Goal: Task Accomplishment & Management: Manage account settings

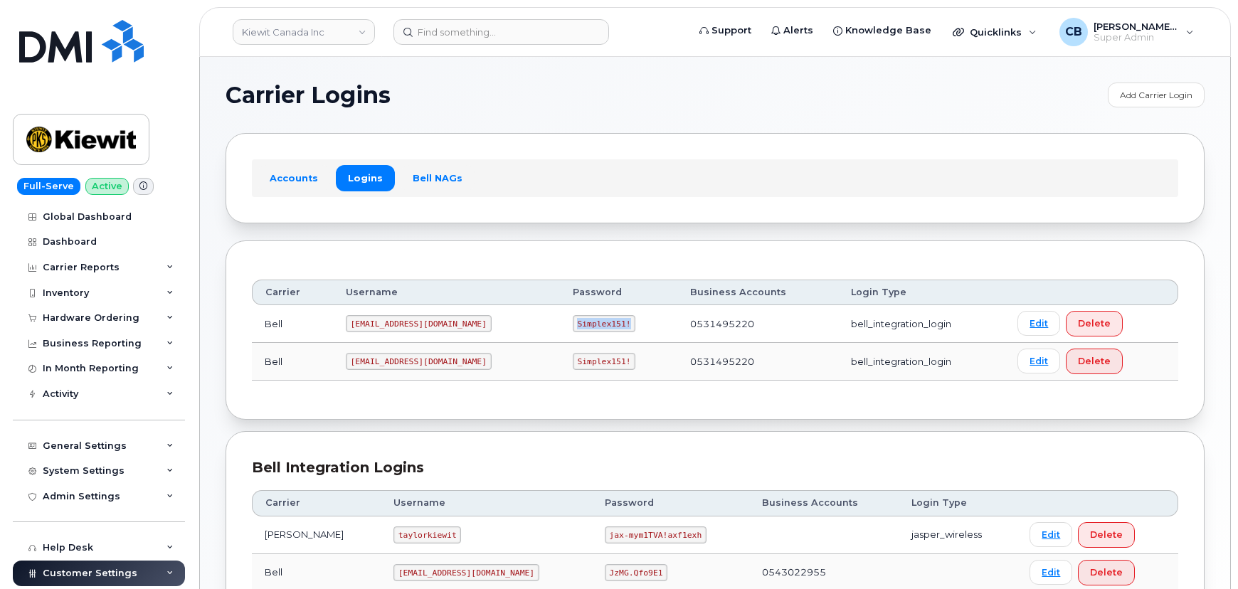
drag, startPoint x: 584, startPoint y: 324, endPoint x: 536, endPoint y: 323, distance: 48.4
click at [573, 323] on code "Simplex151!" at bounding box center [604, 323] width 63 height 17
copy code "Simplex151!"
click at [470, 36] on input at bounding box center [501, 32] width 216 height 26
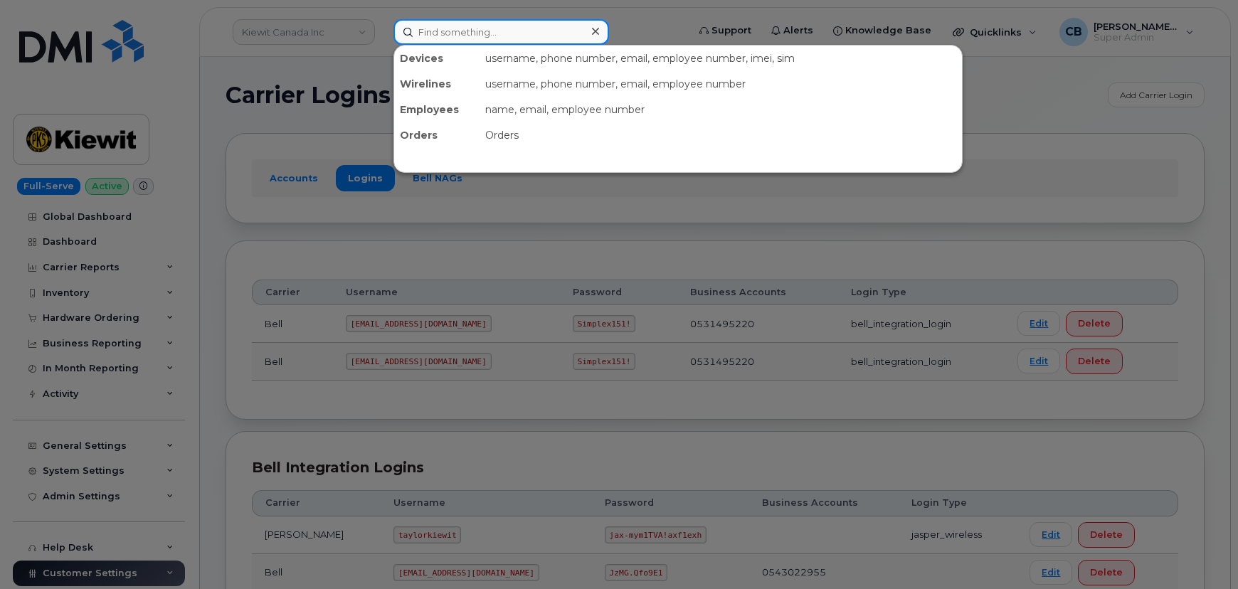
paste input "6468515739"
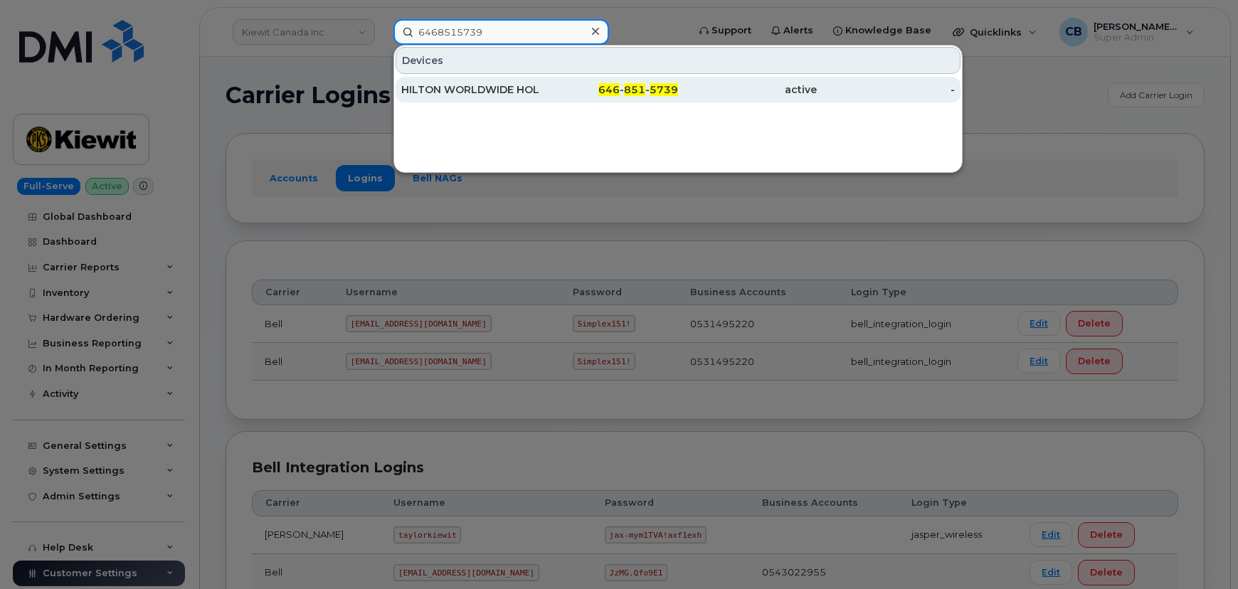
type input "6468515739"
click at [472, 90] on div "HILTON WORLDWIDE HOLDINGS INC." at bounding box center [470, 90] width 139 height 14
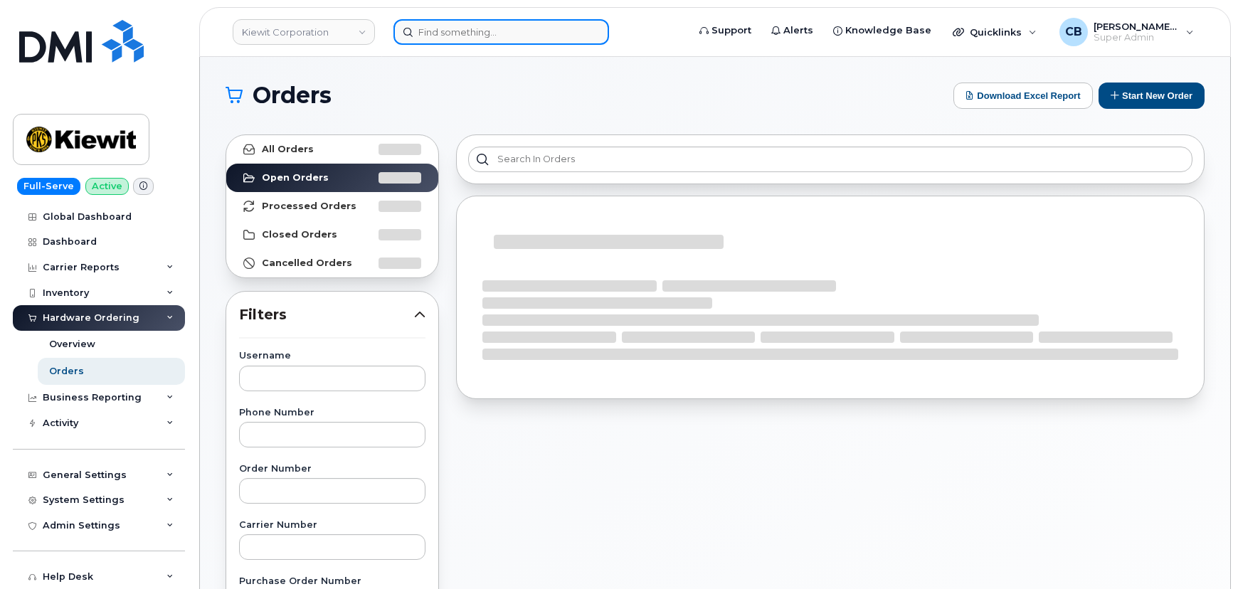
click at [463, 24] on input at bounding box center [501, 32] width 216 height 26
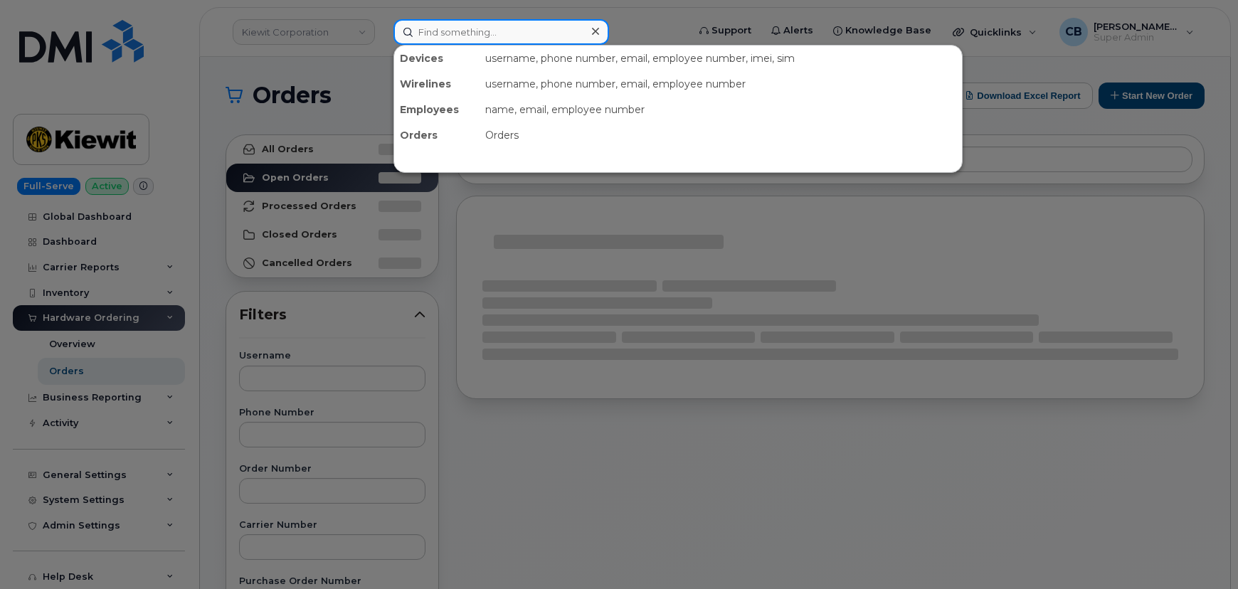
paste input "778.231.8597"
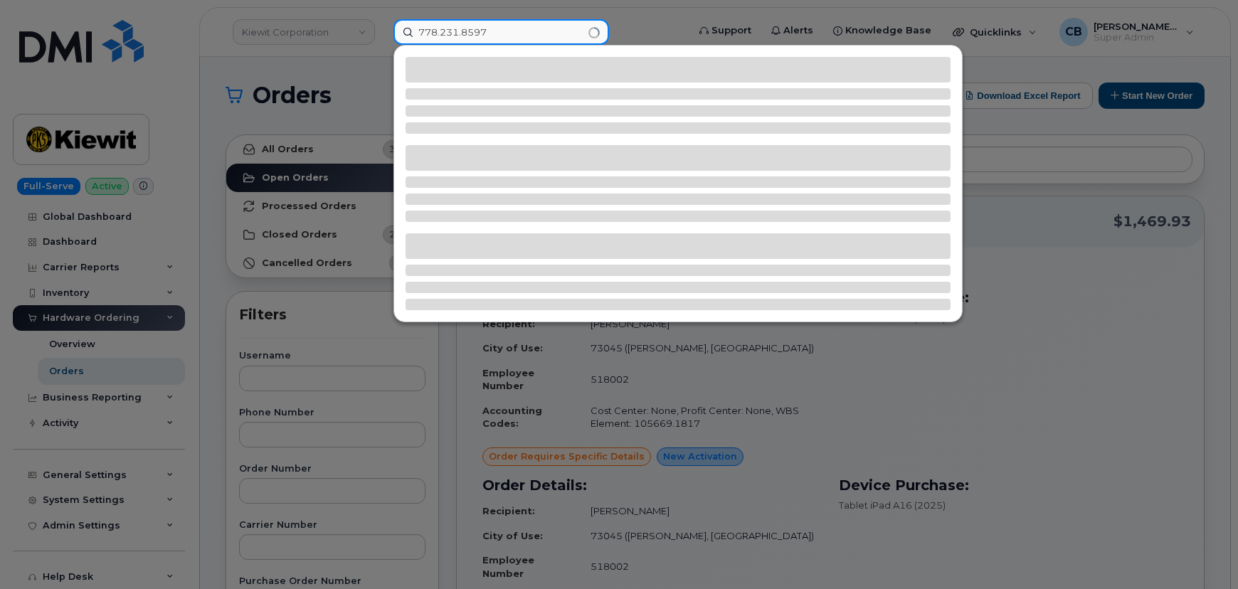
type input "778.231.8597"
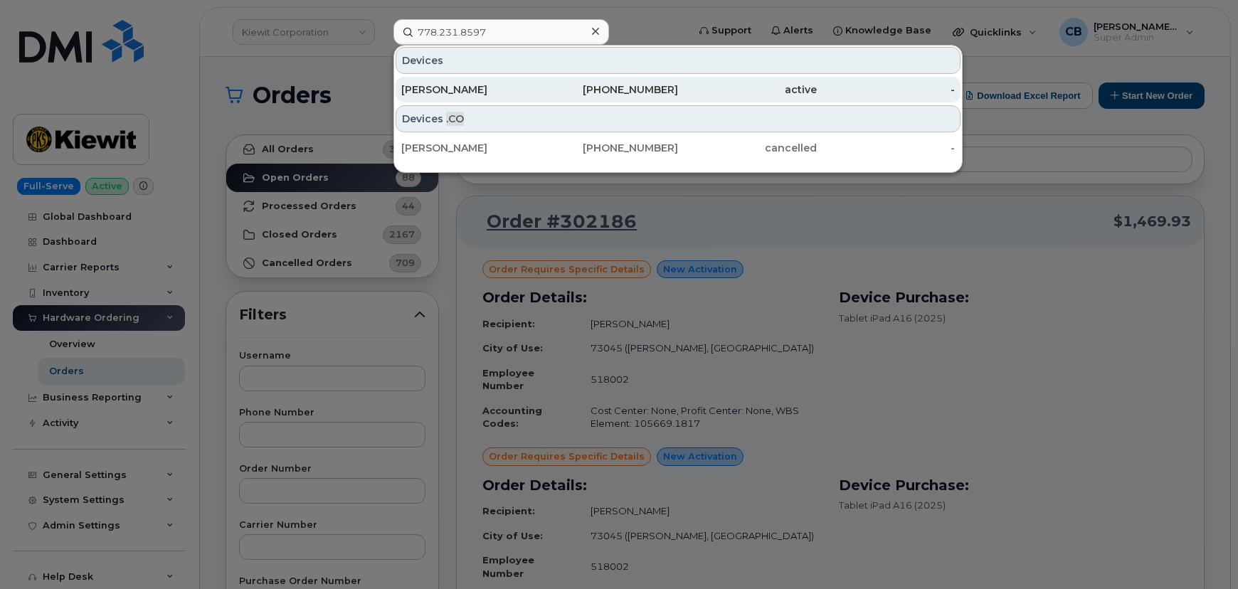
click at [637, 88] on div "778-231-8597" at bounding box center [609, 90] width 139 height 14
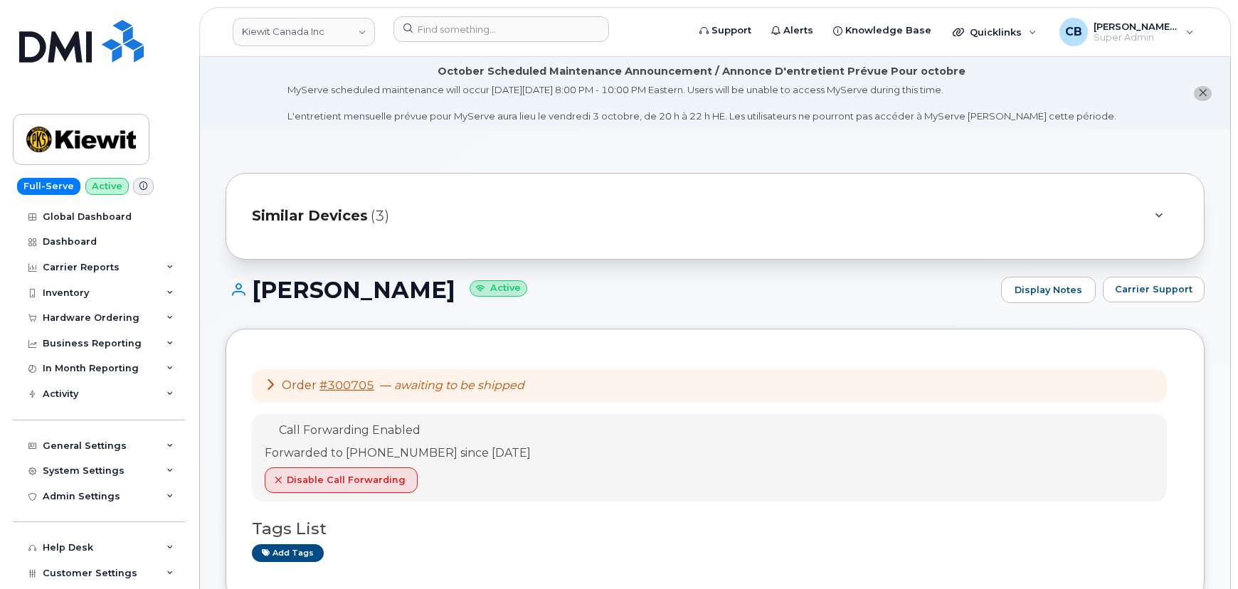
click at [143, 185] on span at bounding box center [143, 186] width 21 height 17
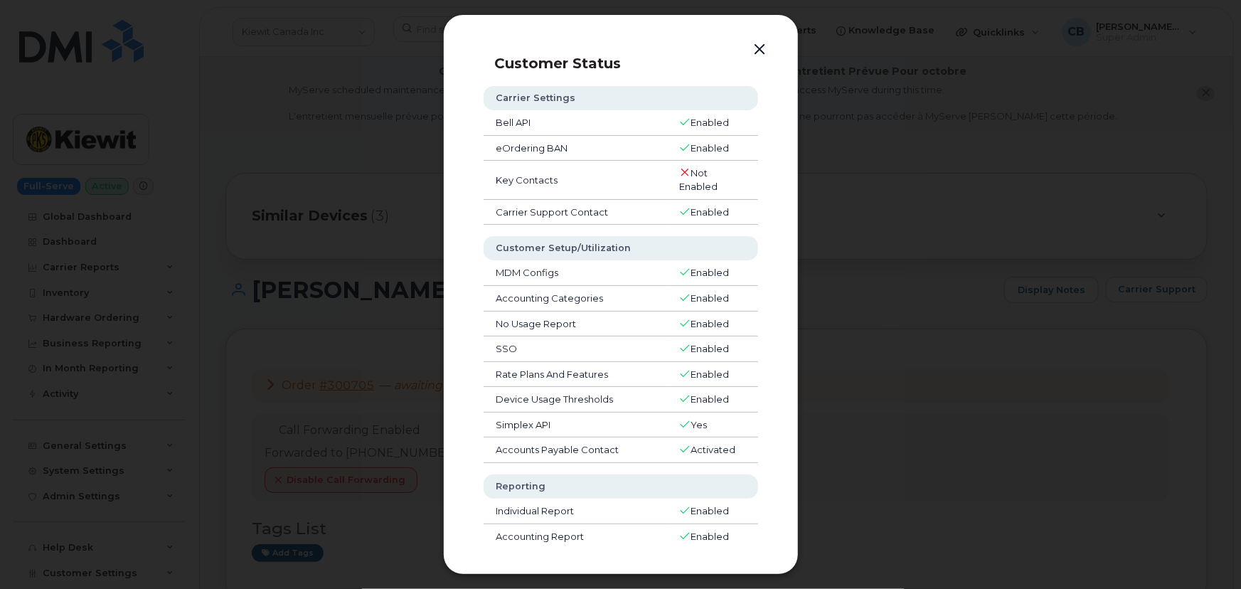
click at [760, 52] on button "button" at bounding box center [760, 50] width 21 height 20
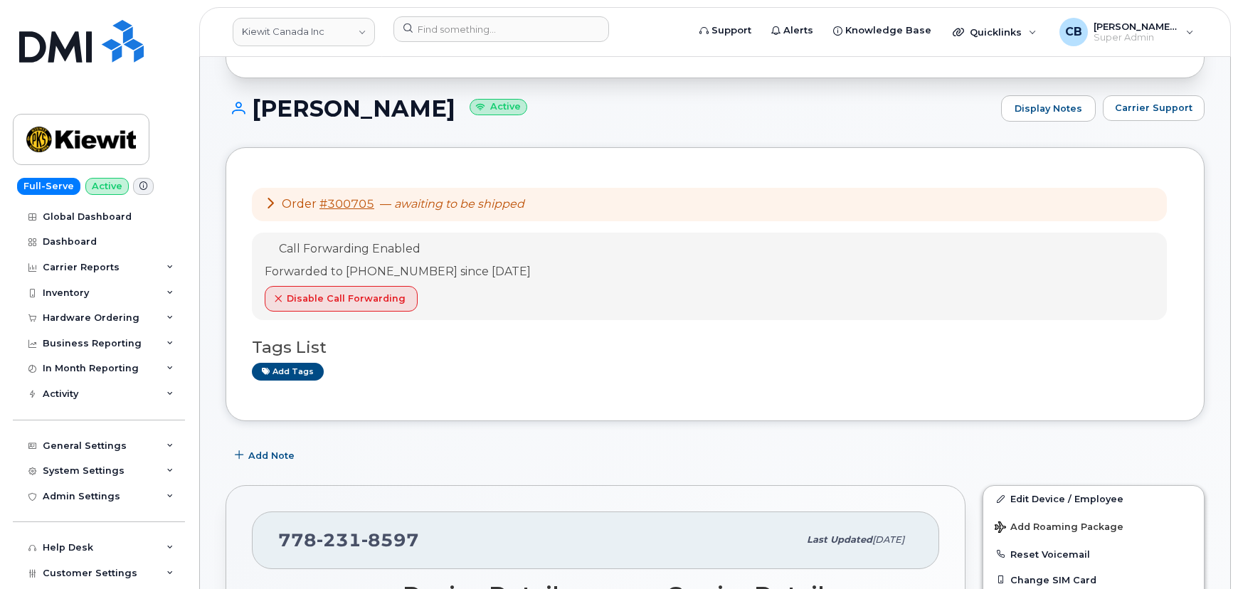
scroll to position [388, 0]
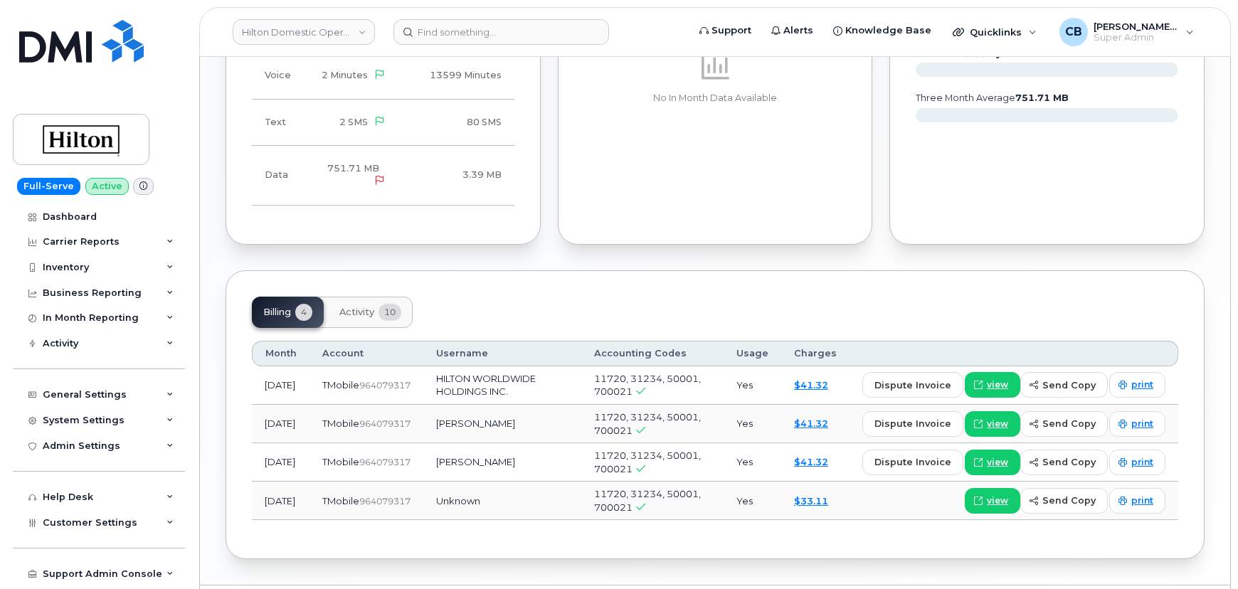
scroll to position [341, 0]
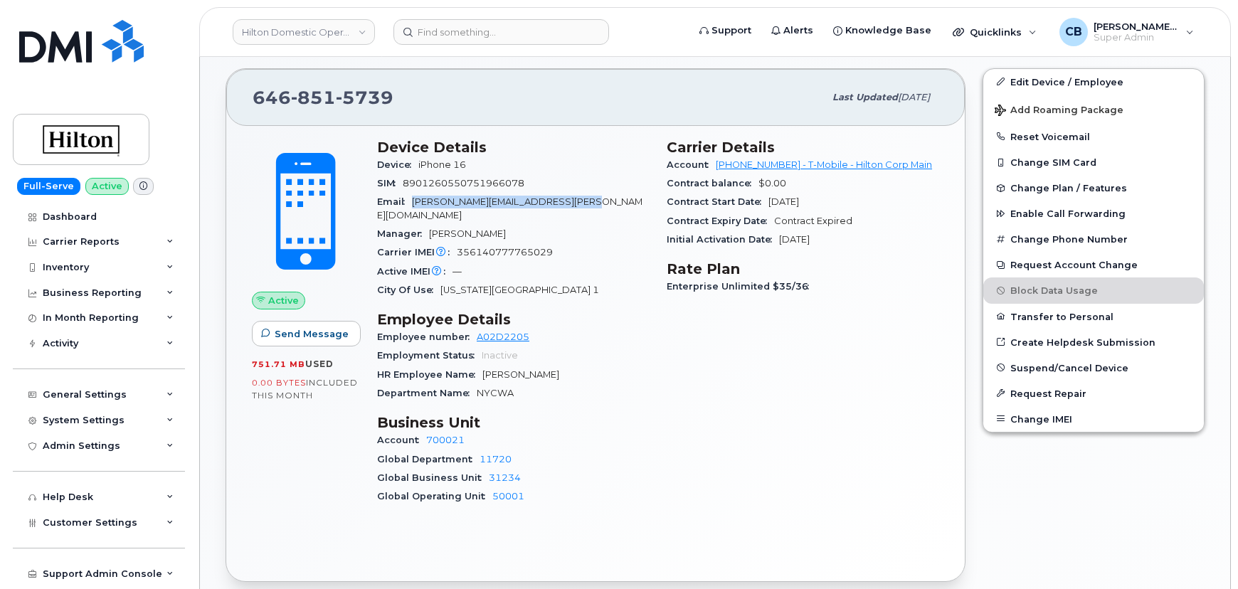
drag, startPoint x: 593, startPoint y: 200, endPoint x: 413, endPoint y: 200, distance: 180.0
click at [413, 200] on div "Email [PERSON_NAME][EMAIL_ADDRESS][PERSON_NAME][DOMAIN_NAME]" at bounding box center [513, 209] width 272 height 32
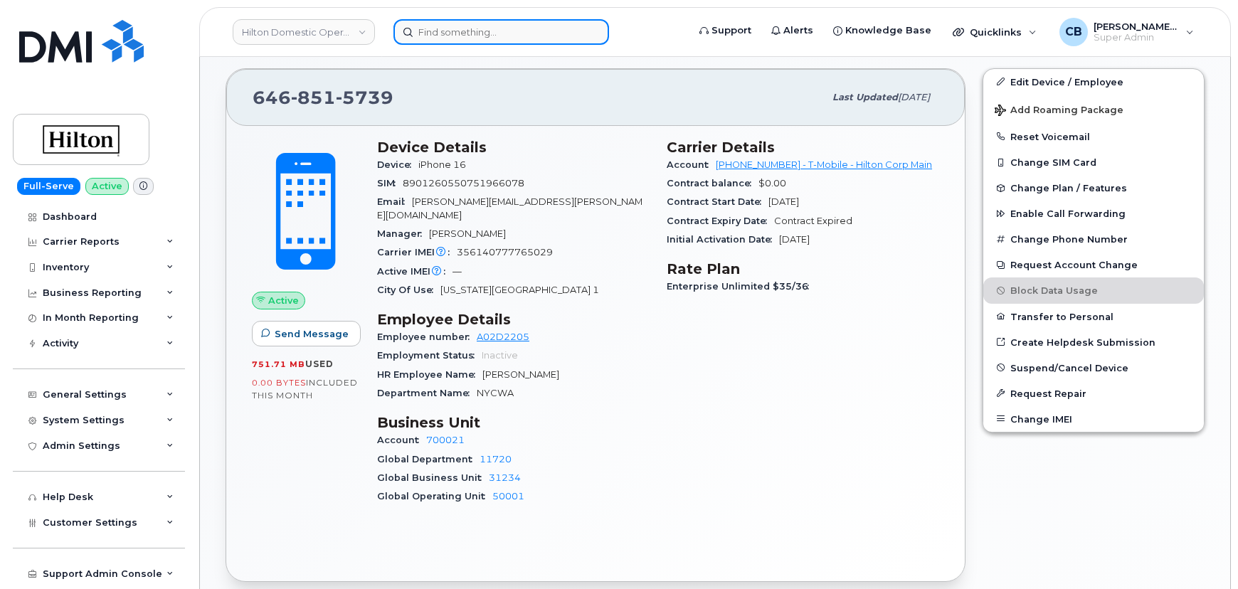
click at [440, 25] on input at bounding box center [501, 32] width 216 height 26
paste input "Jeff Balinski"
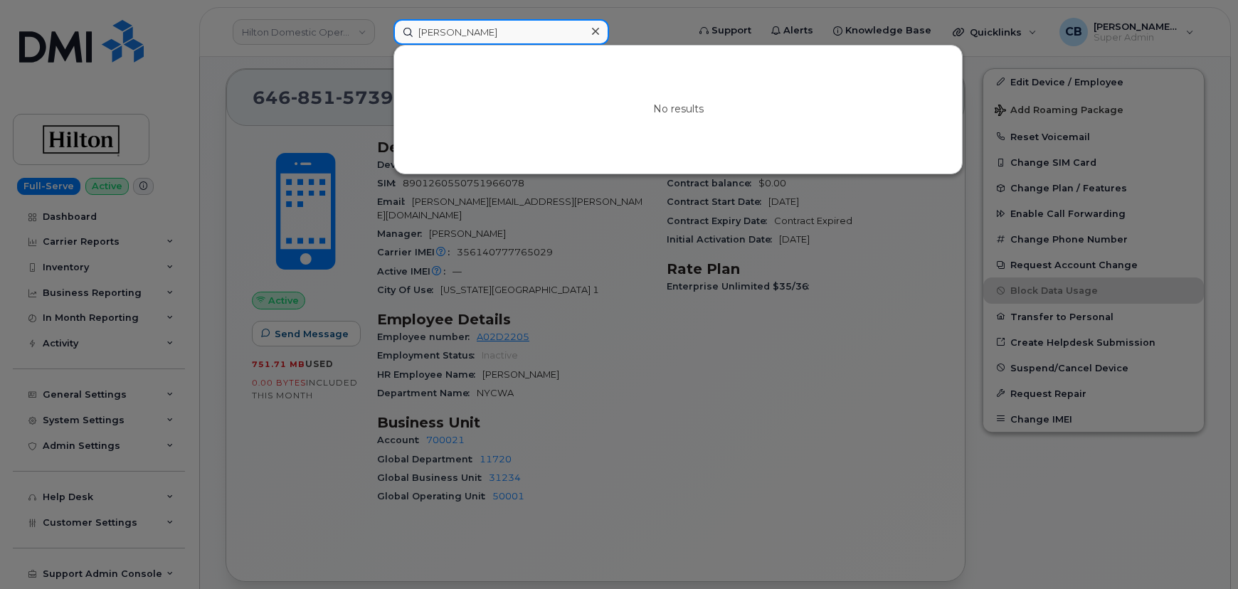
type input "Jeff Balinski"
drag, startPoint x: 397, startPoint y: 37, endPoint x: 376, endPoint y: 37, distance: 20.6
click at [382, 37] on div "Jeff Balinski No results" at bounding box center [535, 32] width 307 height 26
click at [583, 212] on div at bounding box center [619, 294] width 1238 height 589
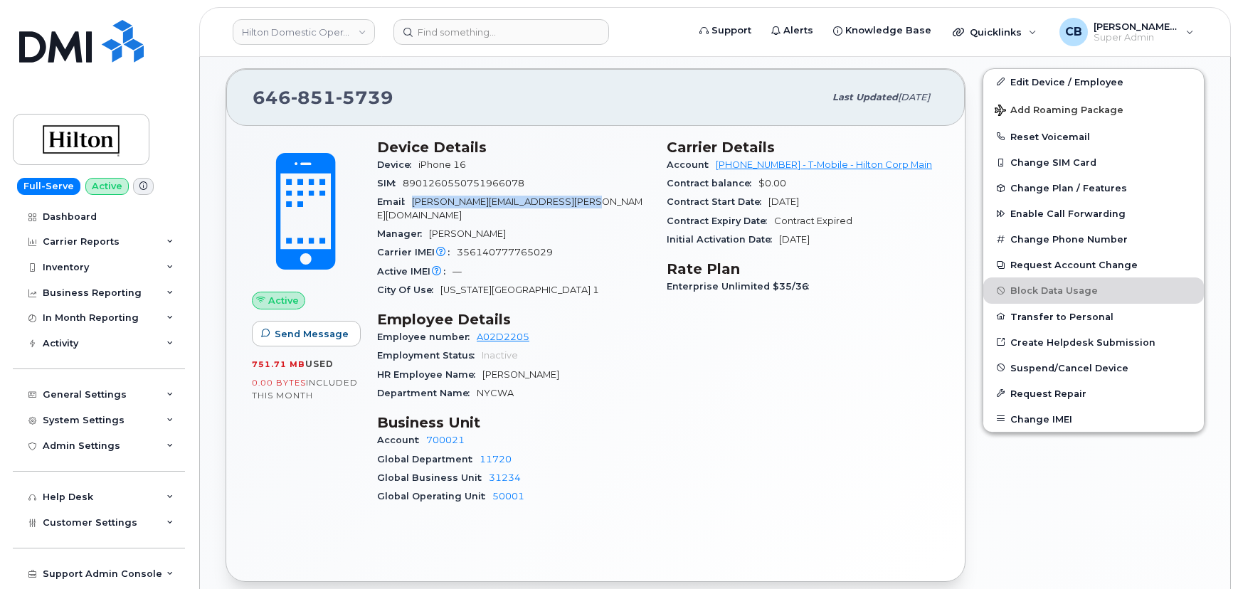
drag, startPoint x: 589, startPoint y: 201, endPoint x: 413, endPoint y: 203, distance: 175.7
click at [413, 203] on div "Email Jhonson.Winata@waldorfastoria.com" at bounding box center [513, 209] width 272 height 32
copy span "Jhonson.Winata@waldorfastoria.com"
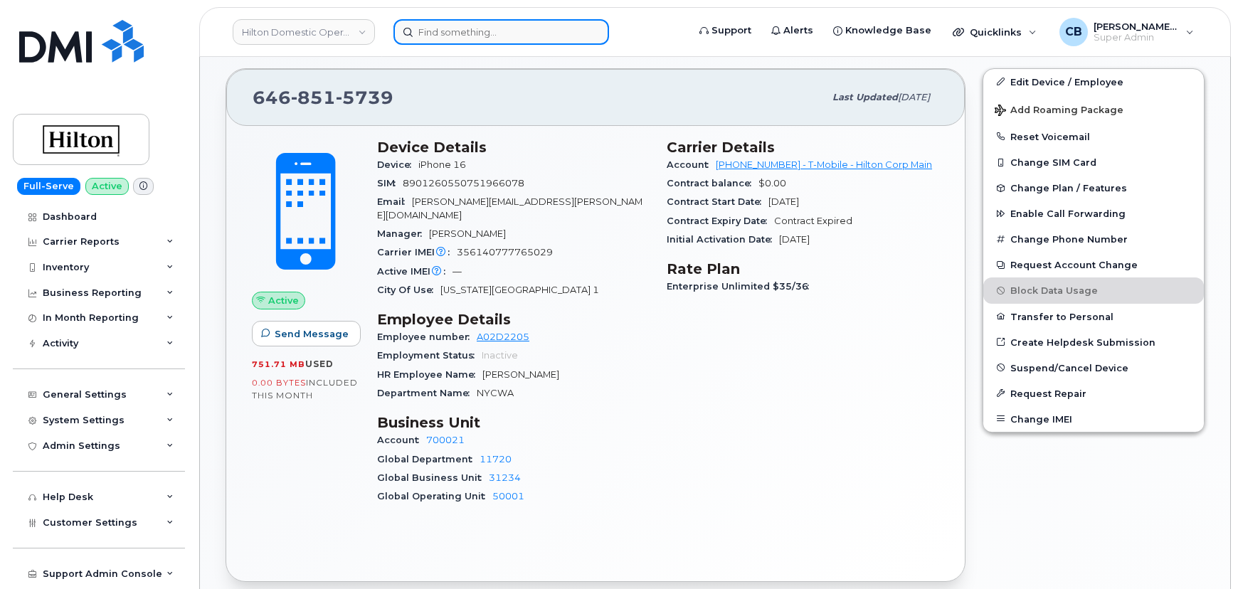
click at [465, 33] on input at bounding box center [501, 32] width 216 height 26
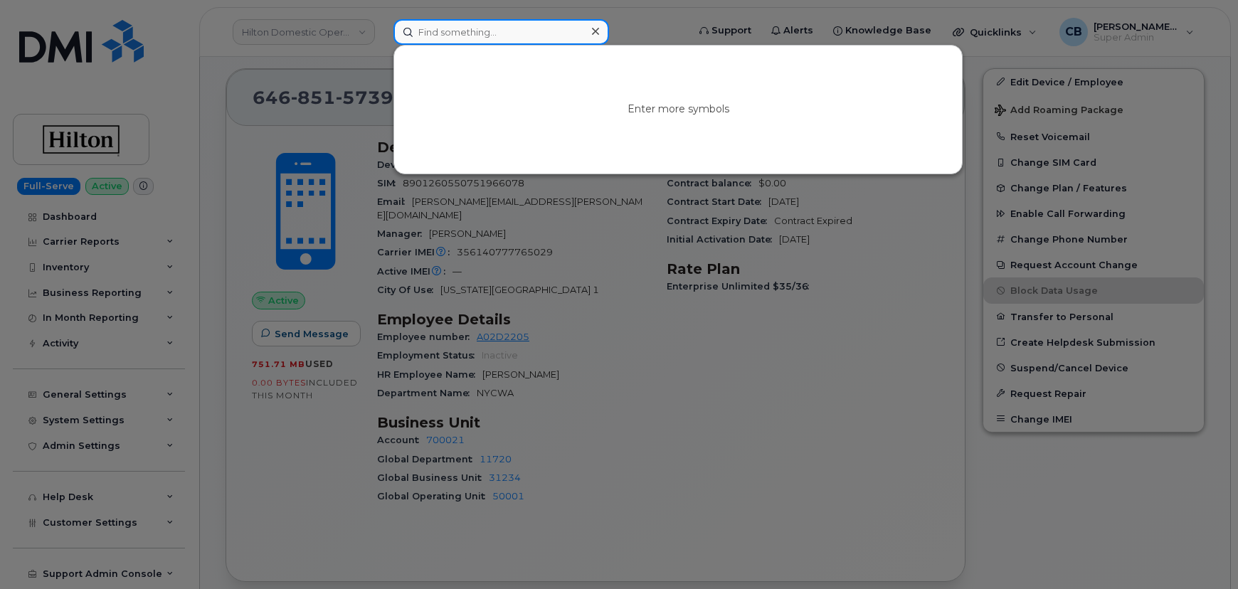
paste input "619-568-4283"
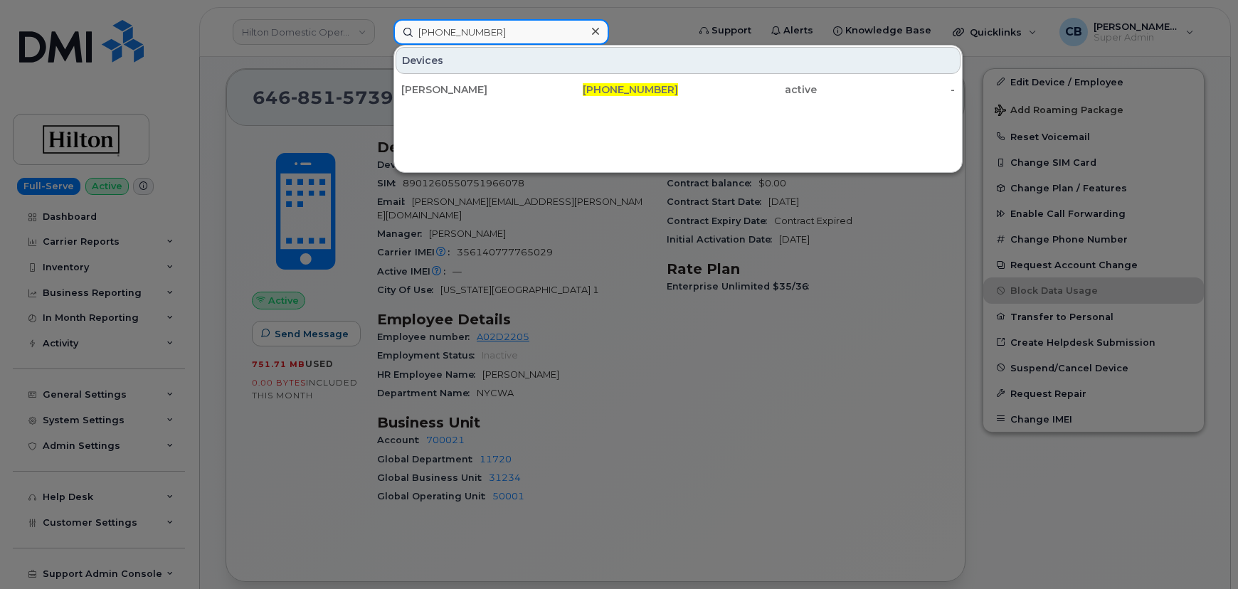
type input "619-568-4283"
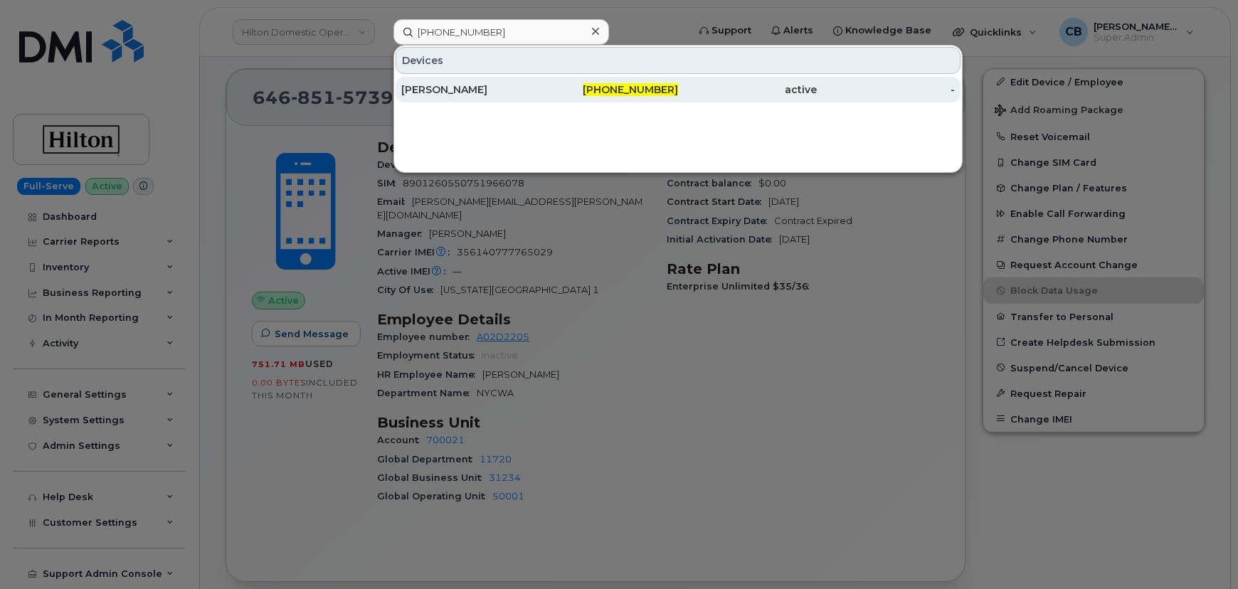
click at [471, 85] on div "[PERSON_NAME]" at bounding box center [470, 90] width 139 height 14
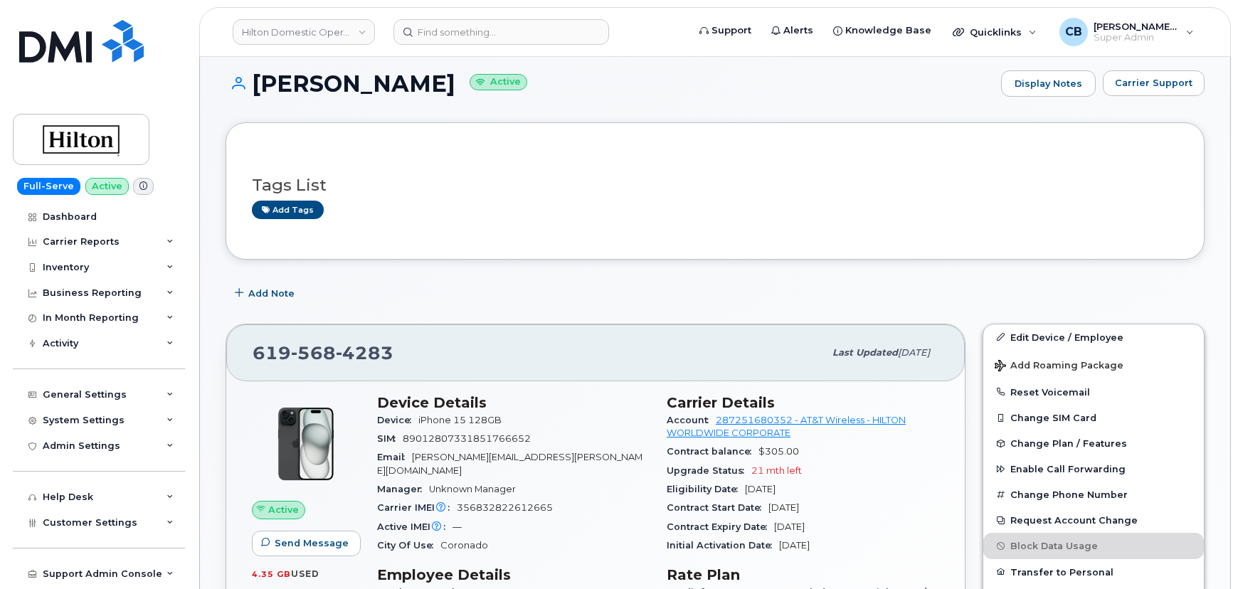
scroll to position [129, 0]
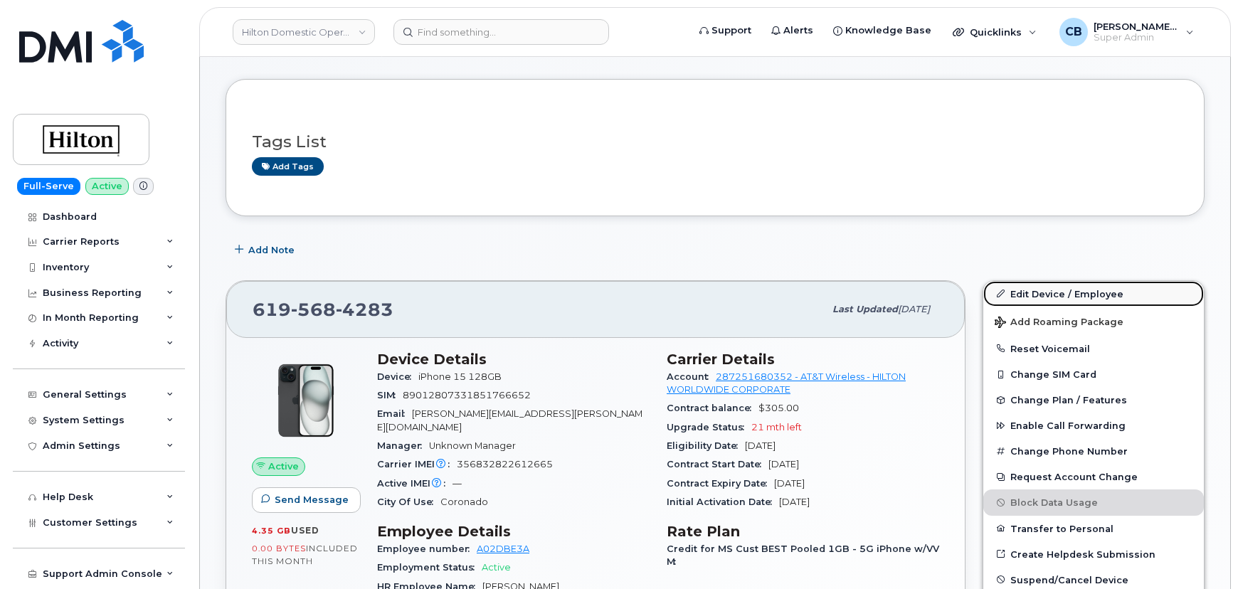
click at [1060, 287] on link "Edit Device / Employee" at bounding box center [1093, 294] width 221 height 26
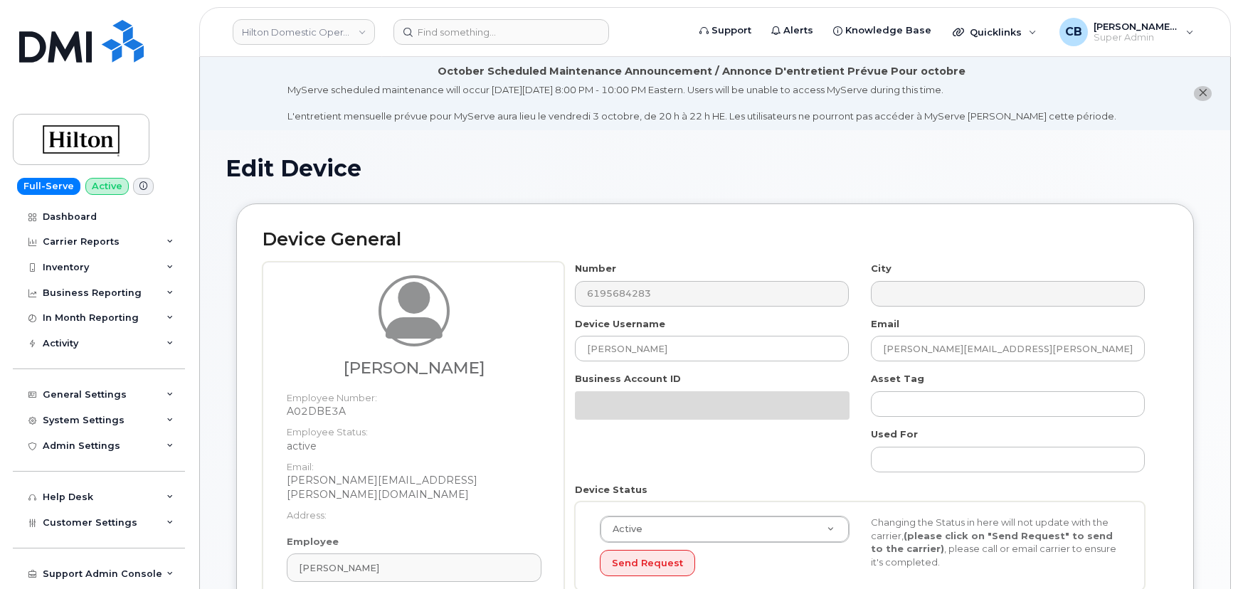
select select "34080331"
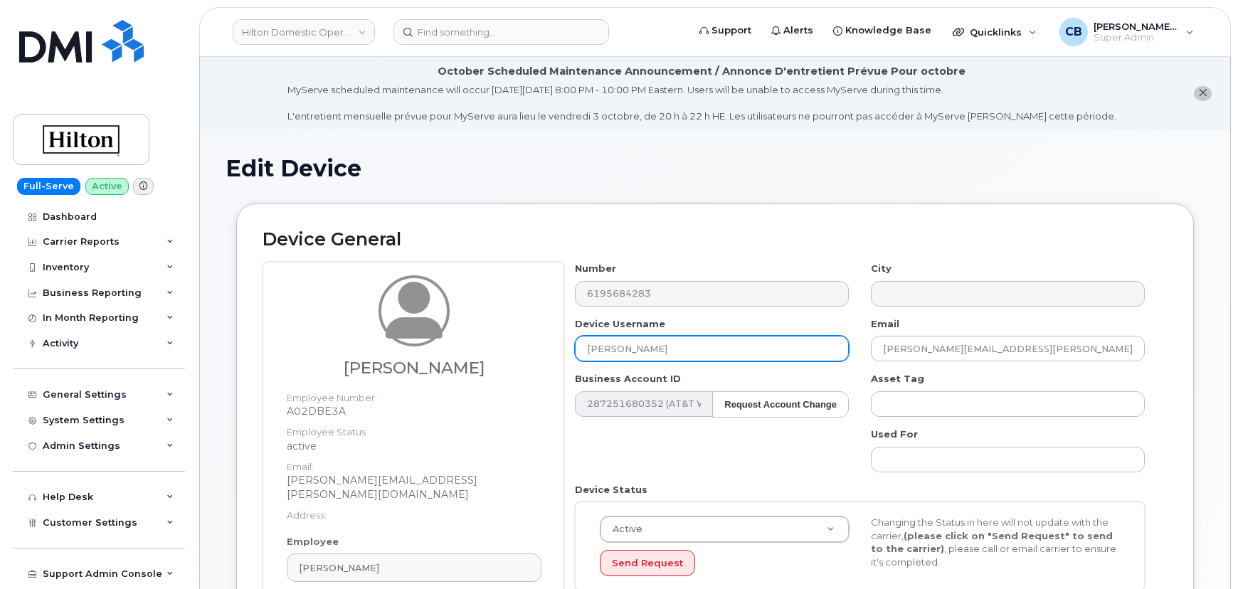
drag, startPoint x: 691, startPoint y: 346, endPoint x: 502, endPoint y: 349, distance: 189.3
click at [531, 344] on div "Megan Sheehan Employee Number: A02DBE3A Employee Status: active Email: Megan.Sh…" at bounding box center [715, 468] width 905 height 413
paste input "allory Taylor"
type input "[PERSON_NAME]"
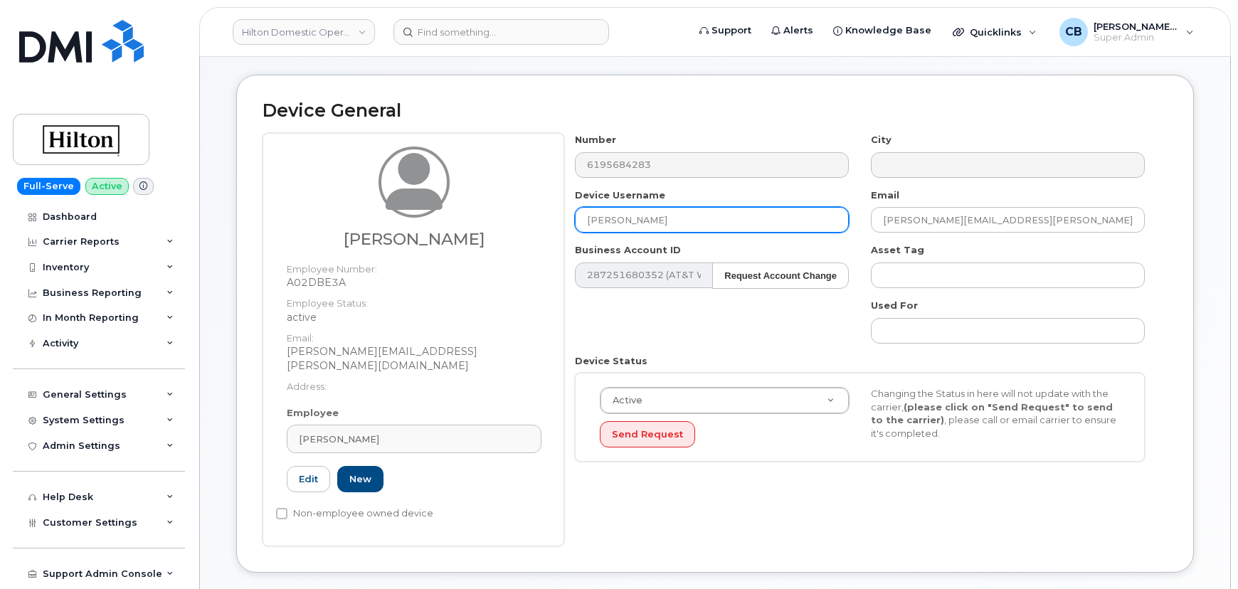
scroll to position [258, 0]
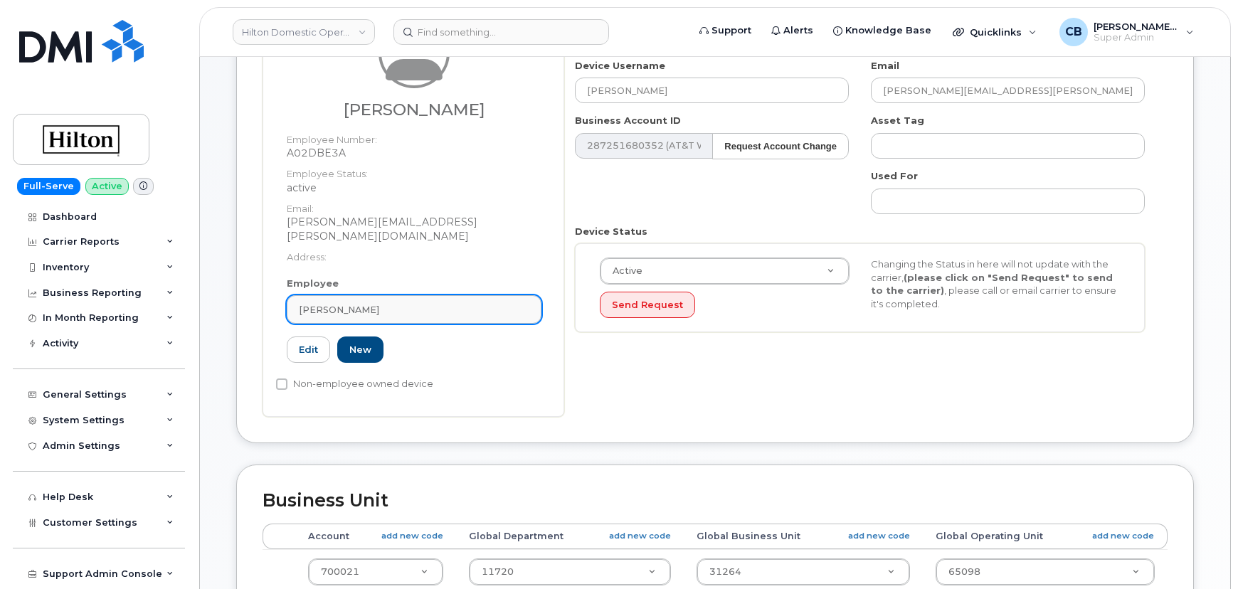
click at [381, 303] on div "[PERSON_NAME]" at bounding box center [414, 310] width 230 height 14
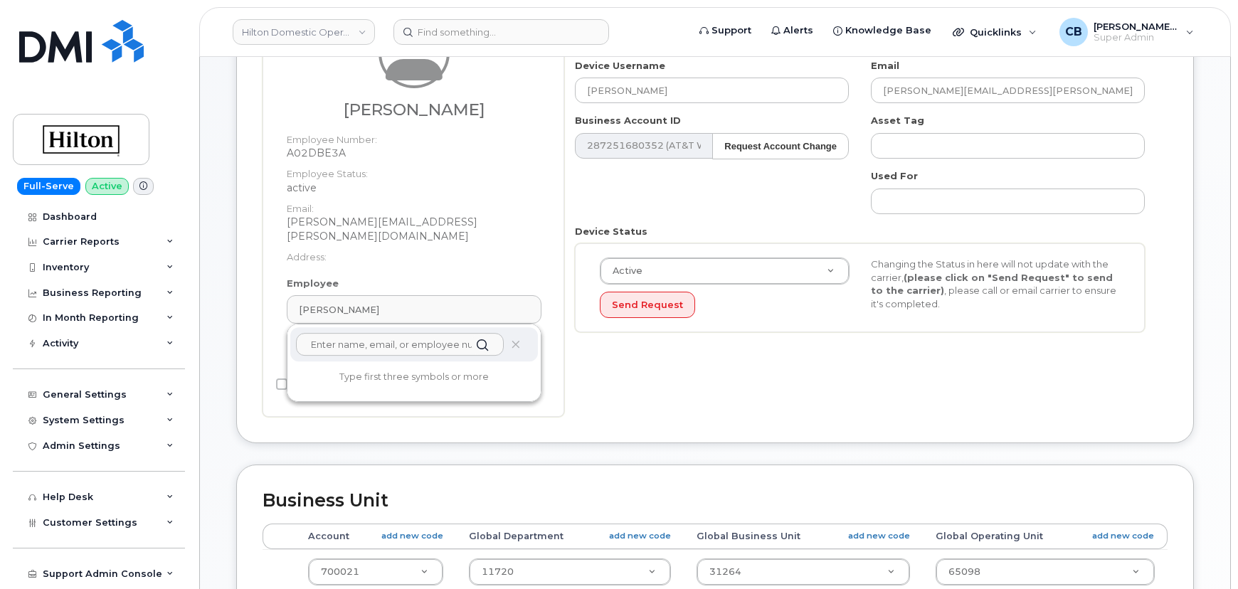
click at [363, 333] on input "text" at bounding box center [400, 344] width 208 height 23
paste input "[PERSON_NAME]"
type input "[PERSON_NAME]"
click at [442, 260] on div "Megan Sheehan Employee Number: A02DBE3A Employee Status: active Email: Megan.Sh…" at bounding box center [414, 147] width 276 height 260
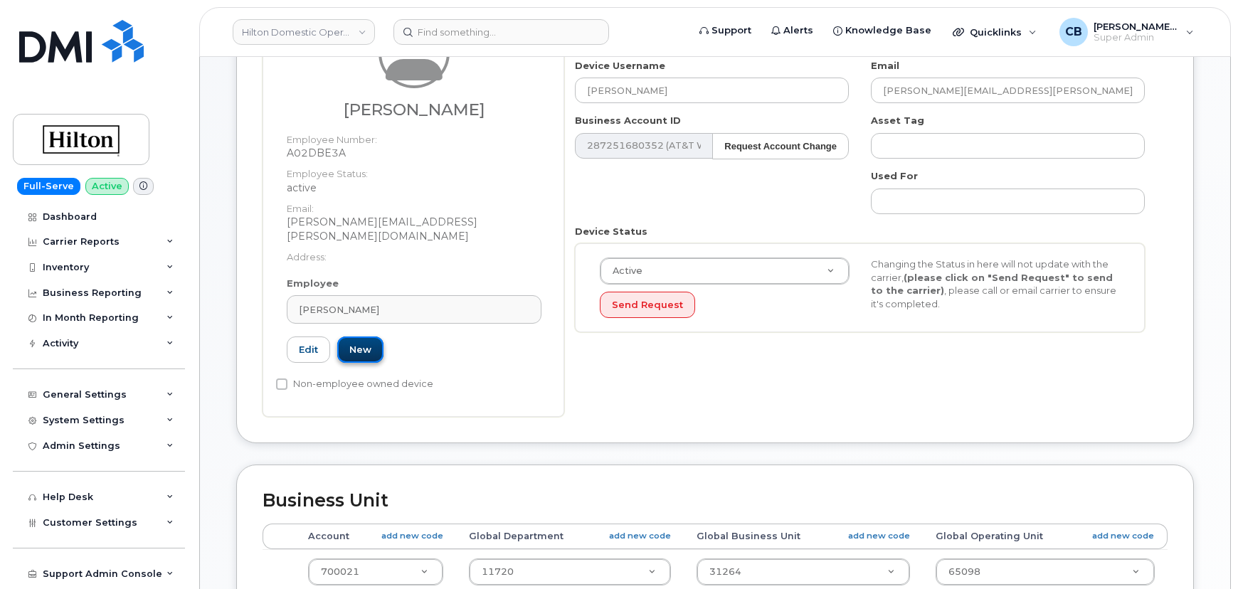
click at [359, 336] on link "New" at bounding box center [360, 349] width 46 height 26
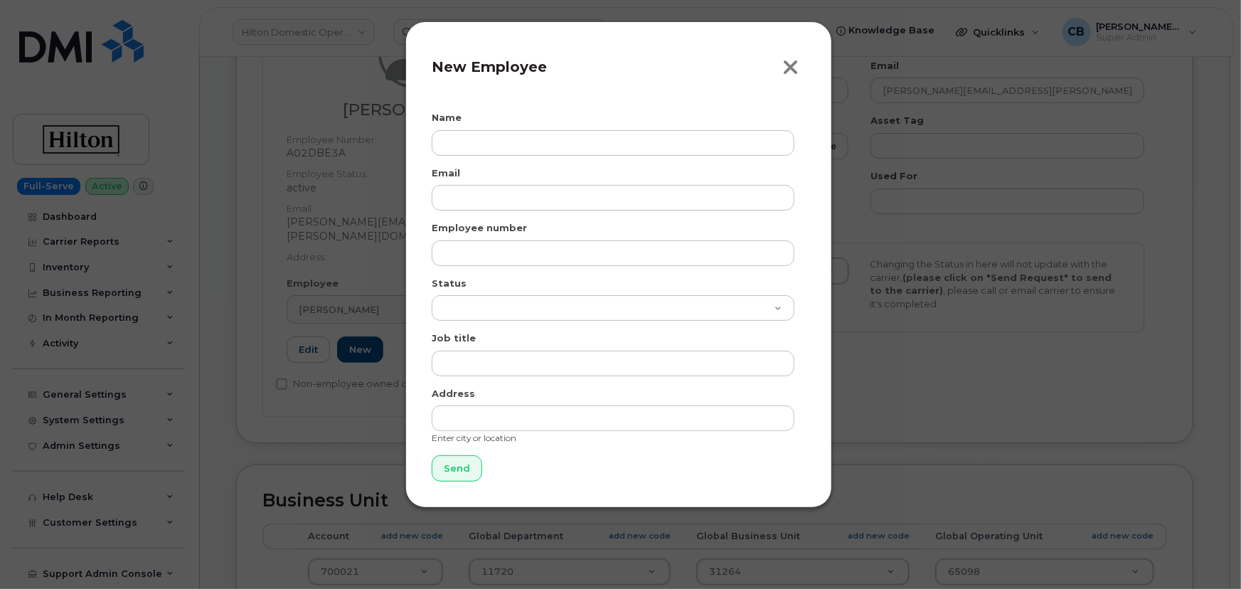
click at [796, 68] on icon "button" at bounding box center [791, 67] width 16 height 21
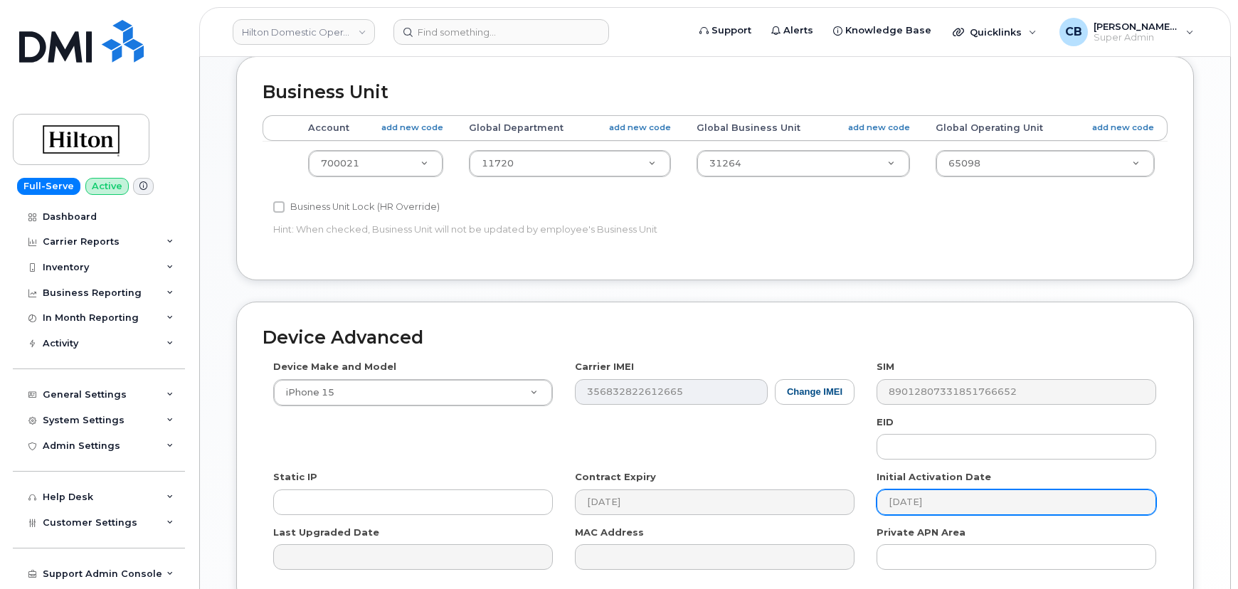
scroll to position [788, 0]
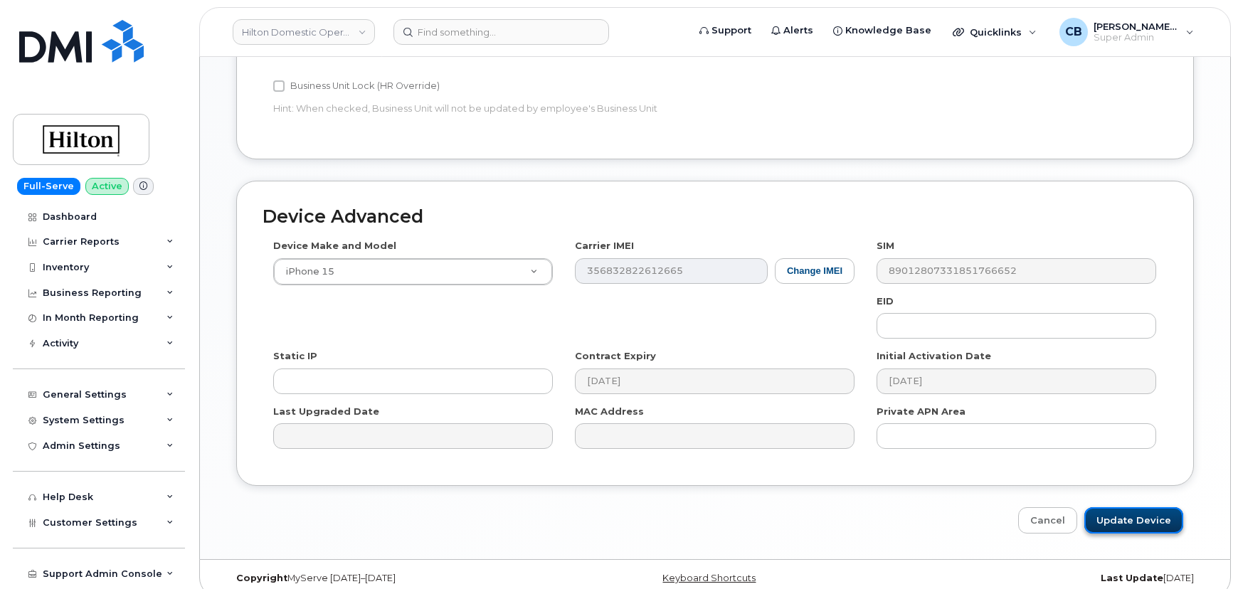
click at [1131, 510] on input "Update Device" at bounding box center [1133, 520] width 99 height 26
type input "Saving..."
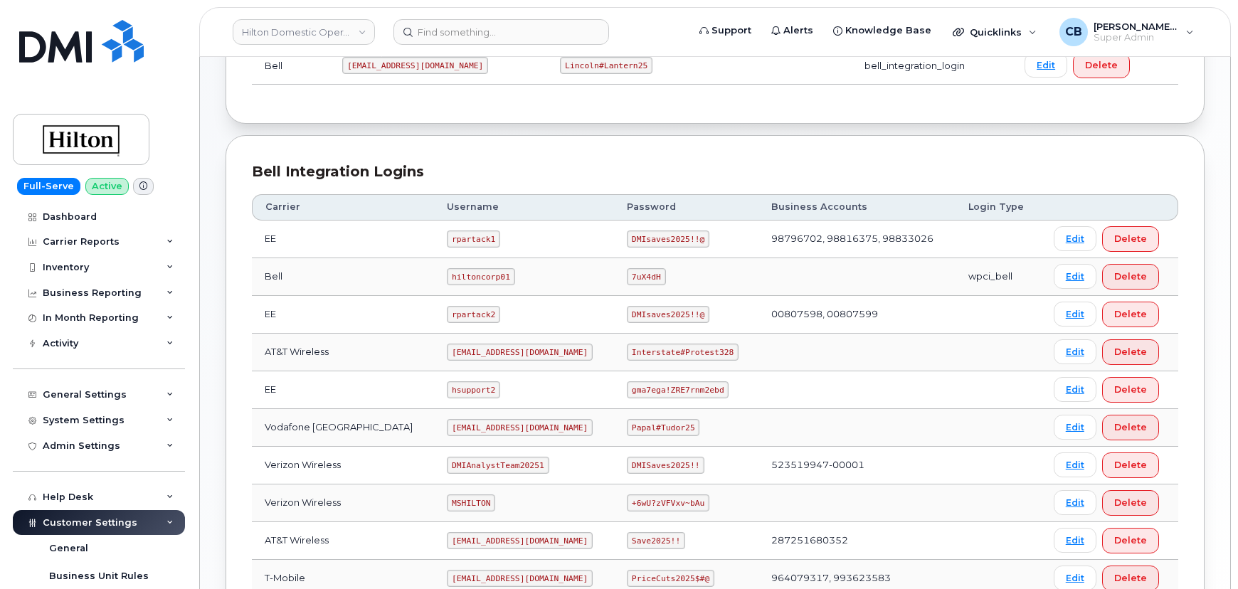
scroll to position [388, 0]
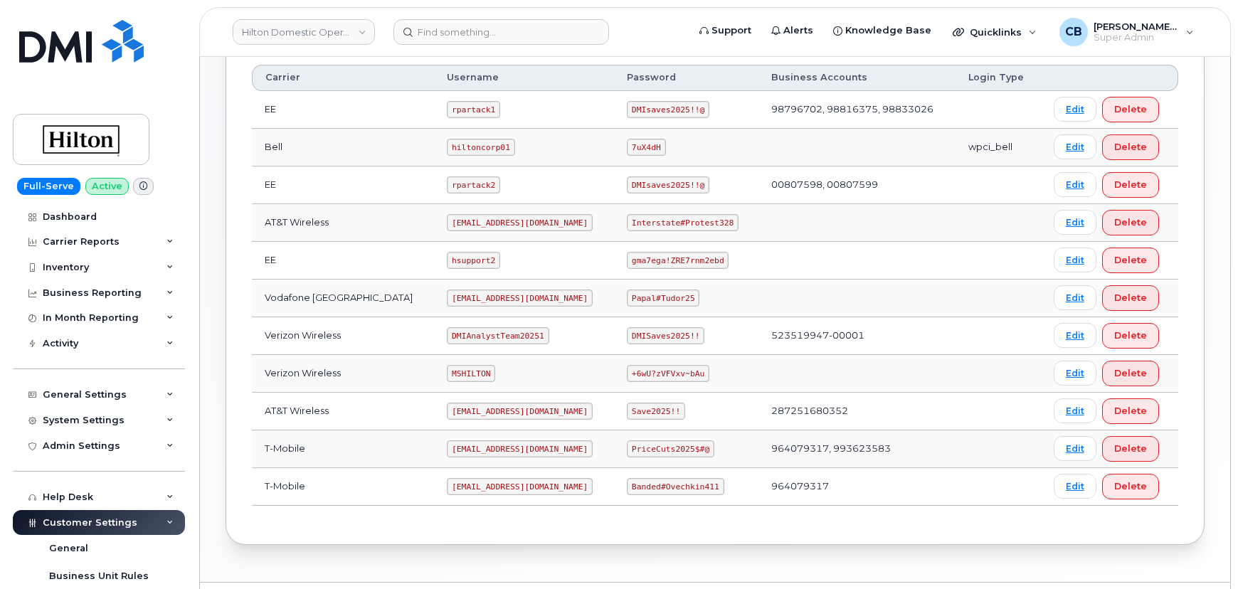
click at [457, 218] on code "[EMAIL_ADDRESS][DOMAIN_NAME]" at bounding box center [520, 222] width 146 height 17
copy code "[EMAIL_ADDRESS][DOMAIN_NAME]"
click at [648, 219] on code "Interstate#Protest328" at bounding box center [683, 222] width 112 height 17
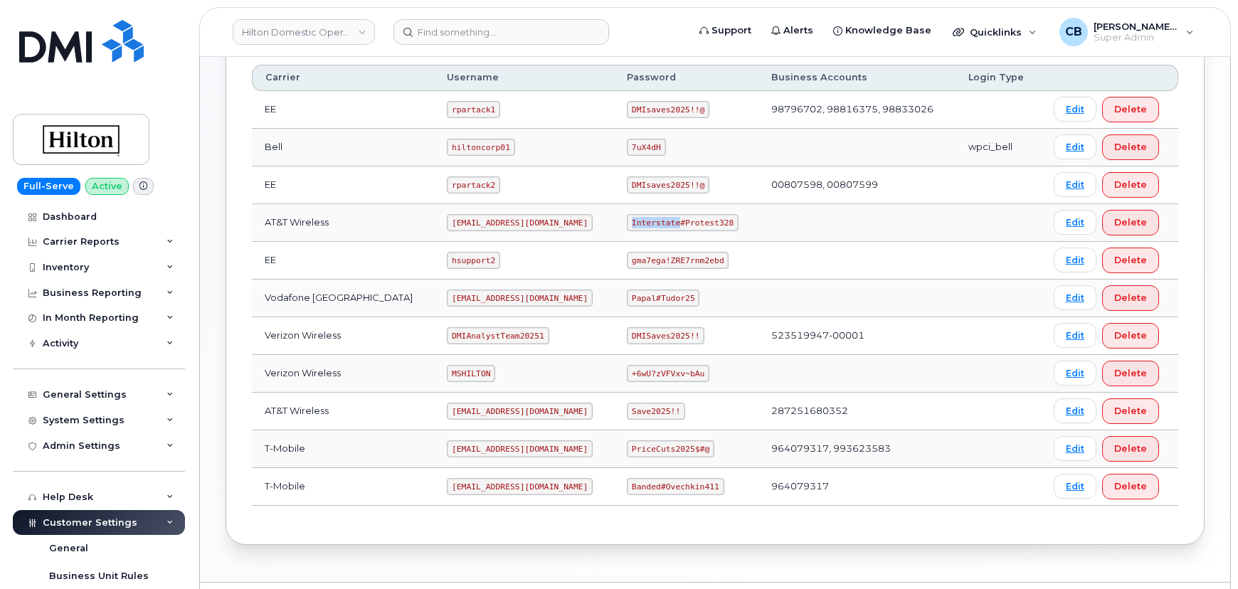
click at [648, 219] on code "Interstate#Protest328" at bounding box center [683, 222] width 112 height 17
copy code "Interstate#Protest328"
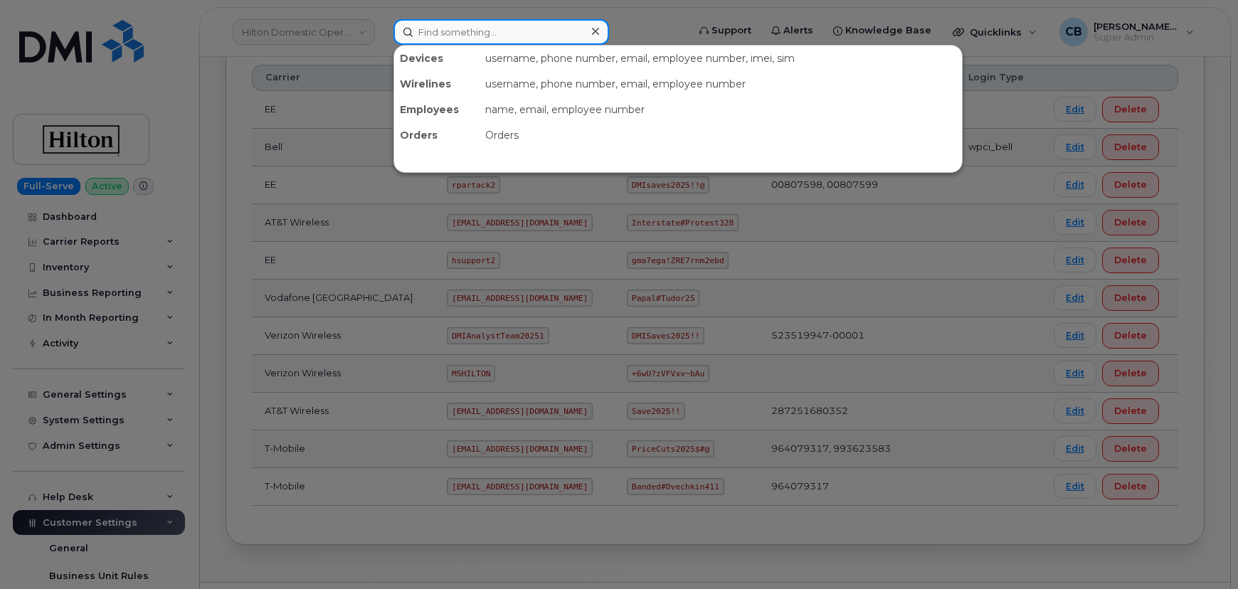
click at [444, 36] on input at bounding box center [501, 32] width 216 height 26
paste input "[PERSON_NAME]"
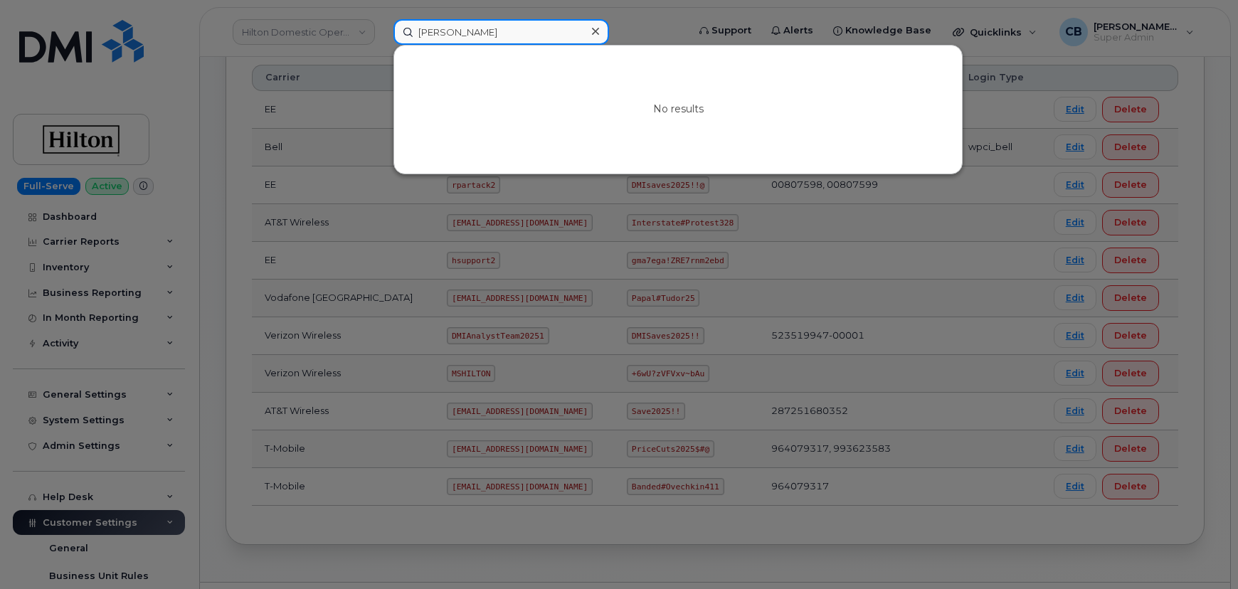
type input "[PERSON_NAME]"
click at [464, 219] on div at bounding box center [619, 294] width 1238 height 589
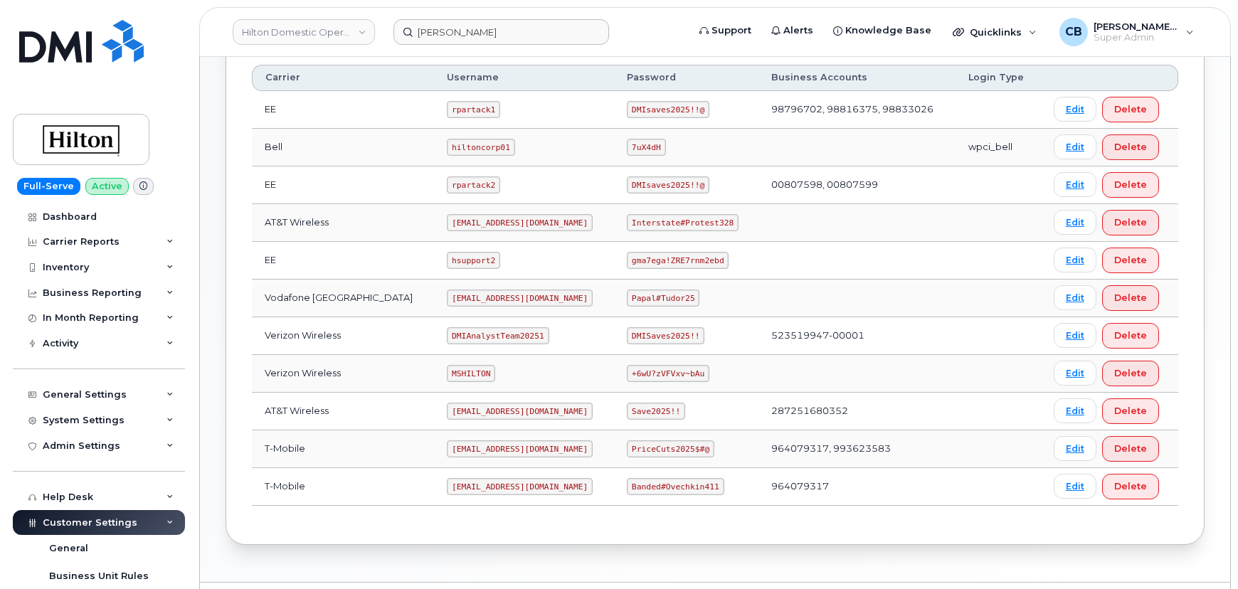
click at [465, 221] on code "ms-hilton@dminc.com" at bounding box center [520, 222] width 146 height 17
copy code "ms-hilton@dminc.com"
drag, startPoint x: 713, startPoint y: 221, endPoint x: 620, endPoint y: 224, distance: 93.3
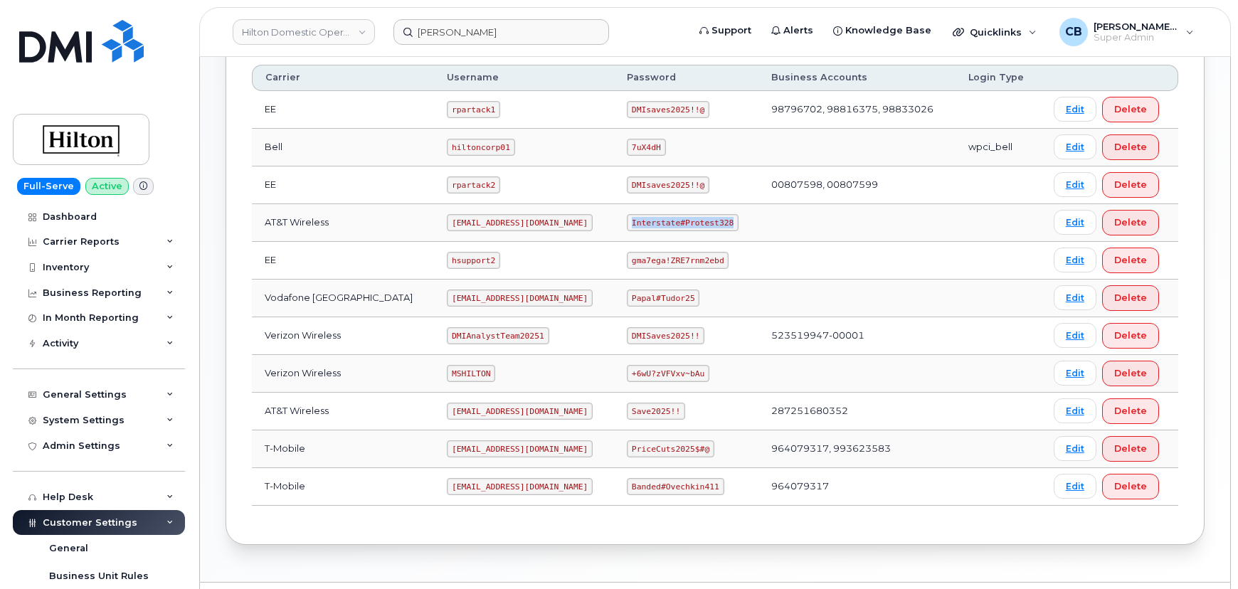
click at [627, 224] on code "Interstate#Protest328" at bounding box center [683, 222] width 112 height 17
copy code "Interstate#Protest328"
